Goal: Task Accomplishment & Management: Manage account settings

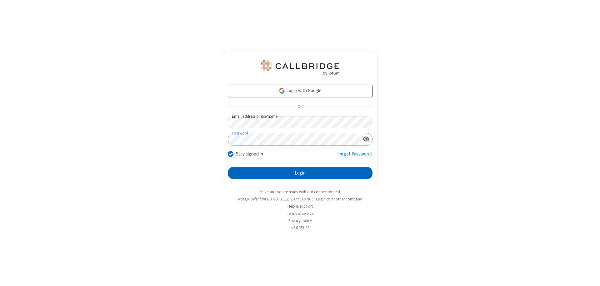
click at [300, 173] on button "Login" at bounding box center [300, 173] width 145 height 12
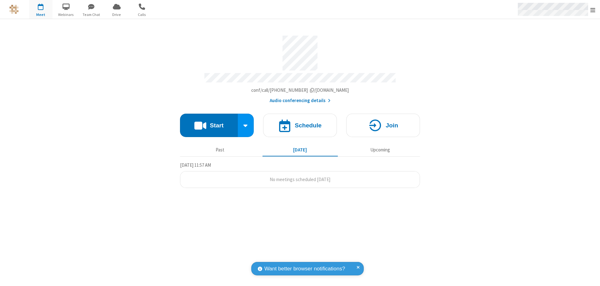
click at [592, 10] on span "Open menu" at bounding box center [592, 10] width 5 height 6
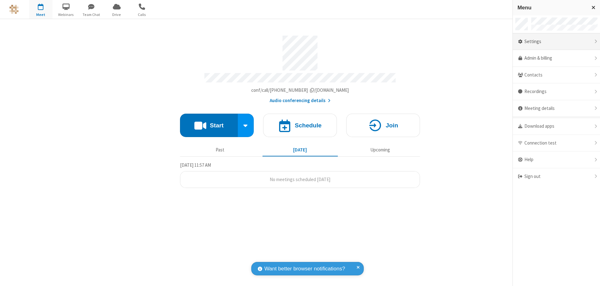
click at [556, 42] on div "Settings" at bounding box center [556, 41] width 87 height 17
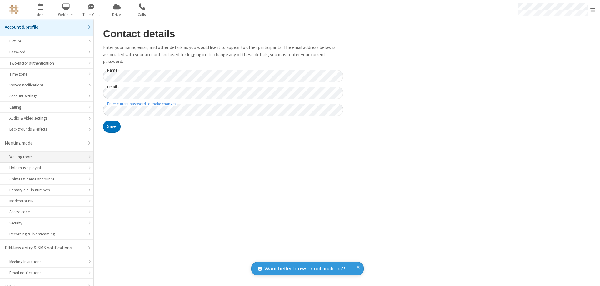
click at [44, 154] on div "Waiting room" at bounding box center [46, 157] width 75 height 6
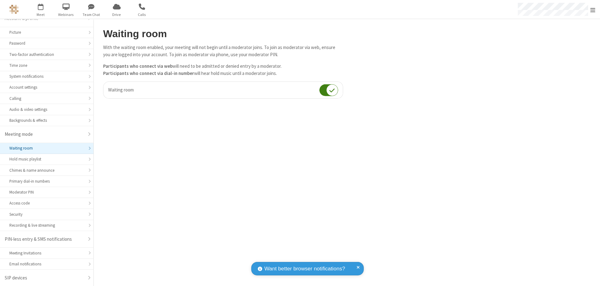
click at [329, 90] on input "checkbox" at bounding box center [328, 90] width 19 height 12
checkbox input "false"
click at [592, 9] on span "Open menu" at bounding box center [592, 10] width 5 height 6
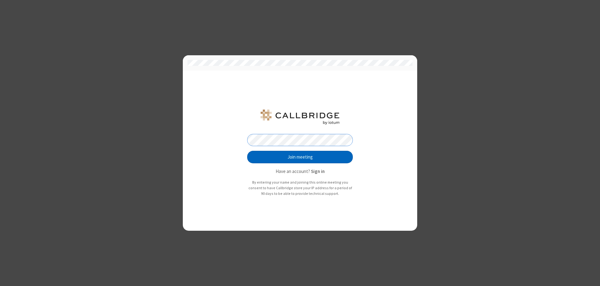
click at [300, 157] on button "Join meeting" at bounding box center [300, 157] width 106 height 12
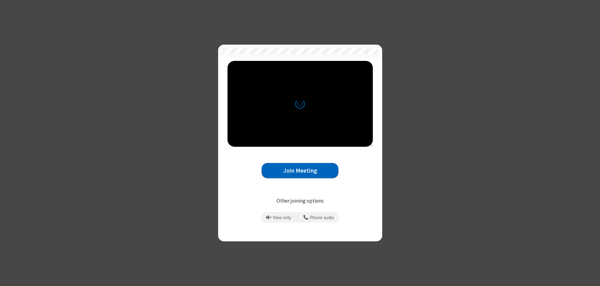
click at [300, 171] on button "Join Meeting" at bounding box center [299, 170] width 77 height 15
